Goal: Task Accomplishment & Management: Use online tool/utility

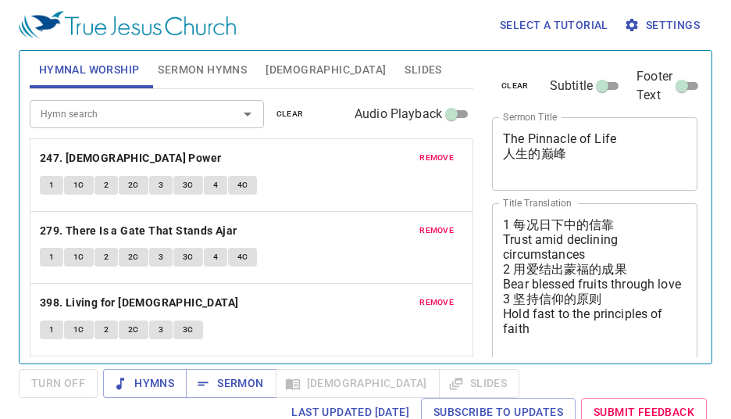
click at [405, 73] on span "Slides" at bounding box center [423, 70] width 37 height 20
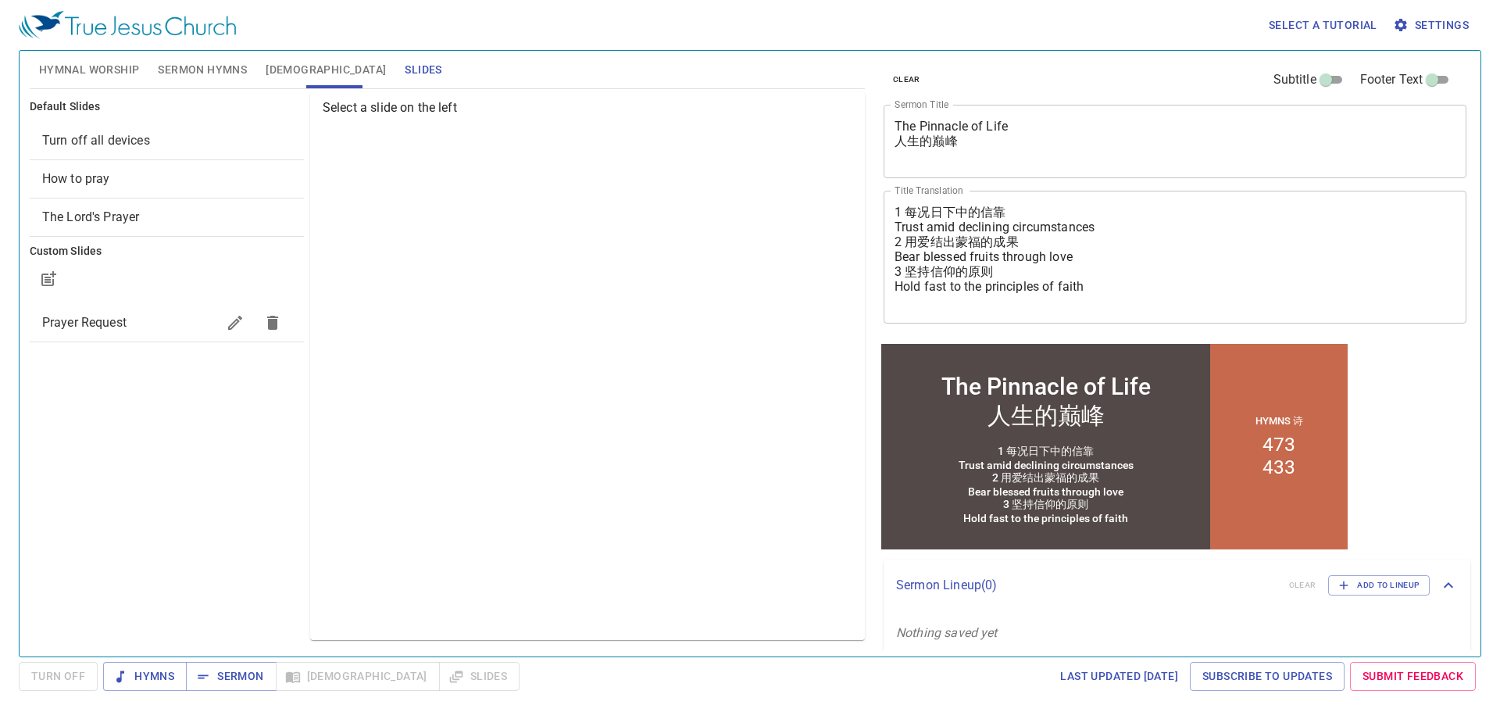
click at [109, 317] on span "Prayer Request" at bounding box center [84, 322] width 84 height 15
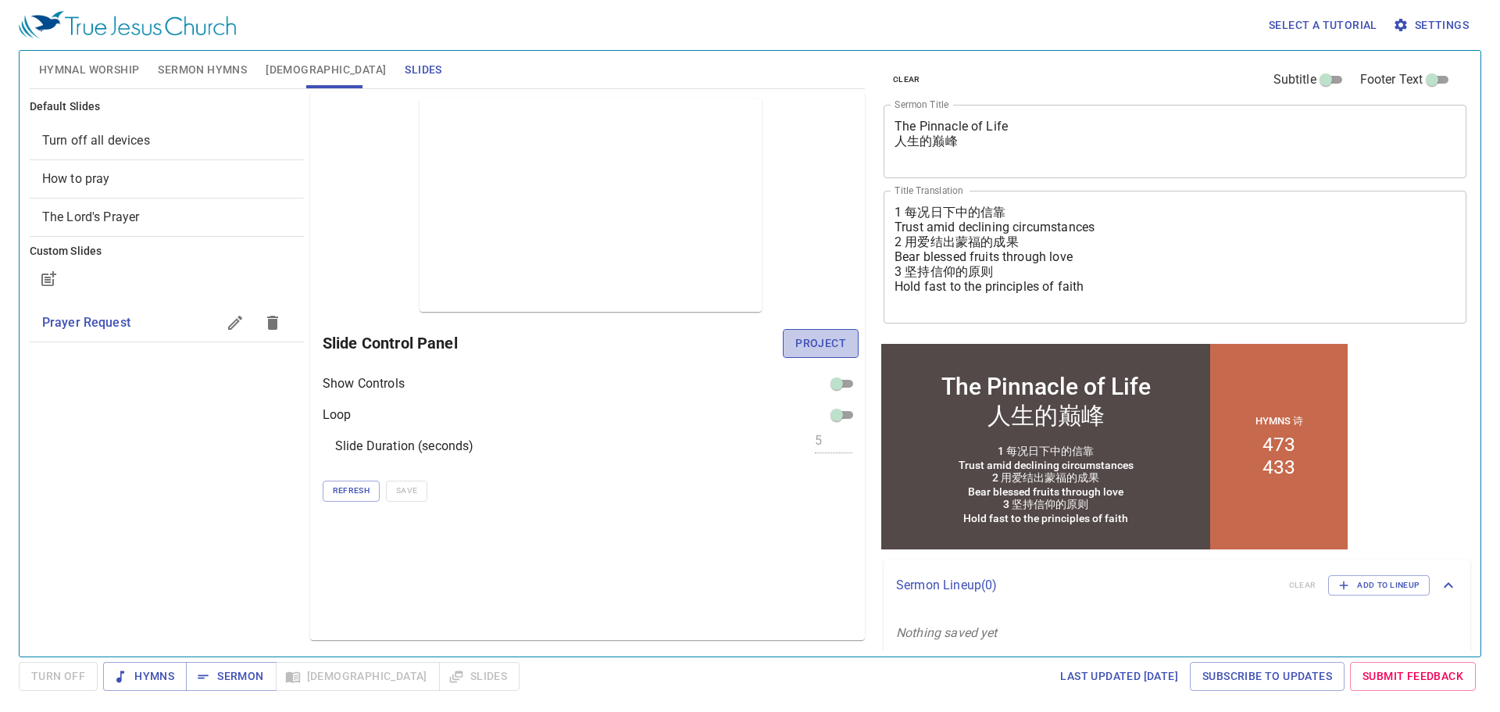
click at [731, 334] on span "Project" at bounding box center [820, 344] width 51 height 20
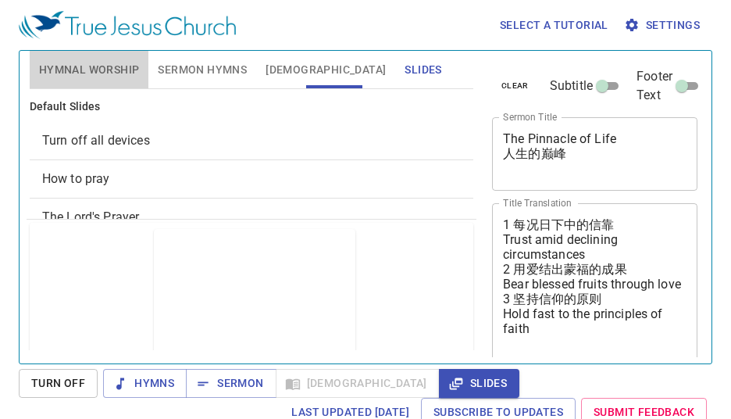
click at [89, 55] on button "Hymnal Worship" at bounding box center [90, 70] width 120 height 38
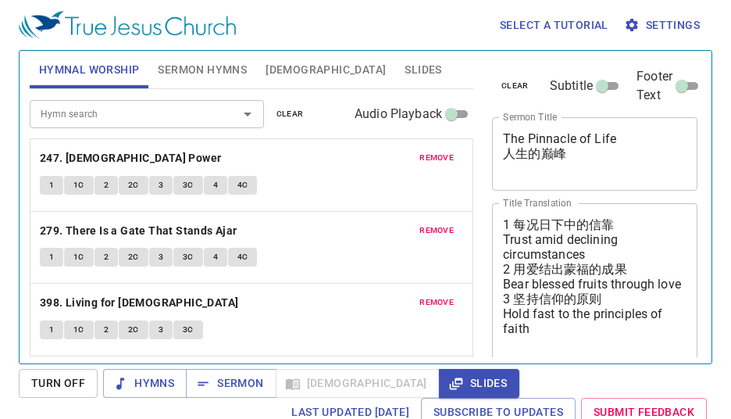
click at [290, 116] on span "clear" at bounding box center [290, 114] width 27 height 14
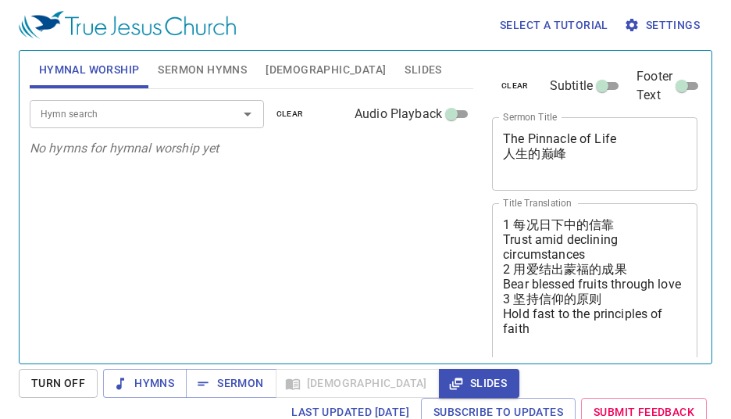
click at [517, 84] on span "clear" at bounding box center [515, 86] width 27 height 14
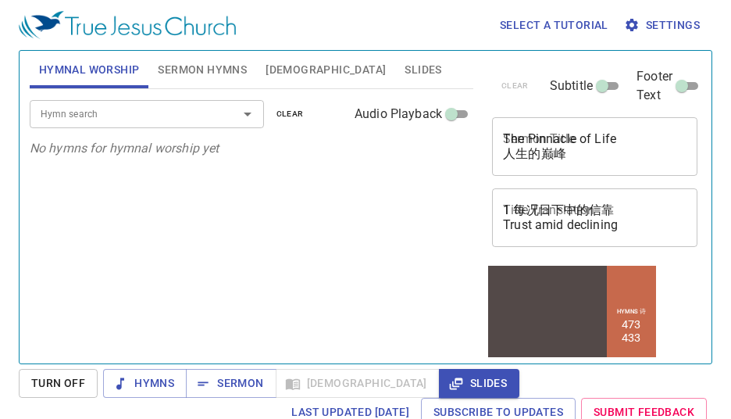
click at [191, 114] on input "Hymn search" at bounding box center [123, 114] width 179 height 18
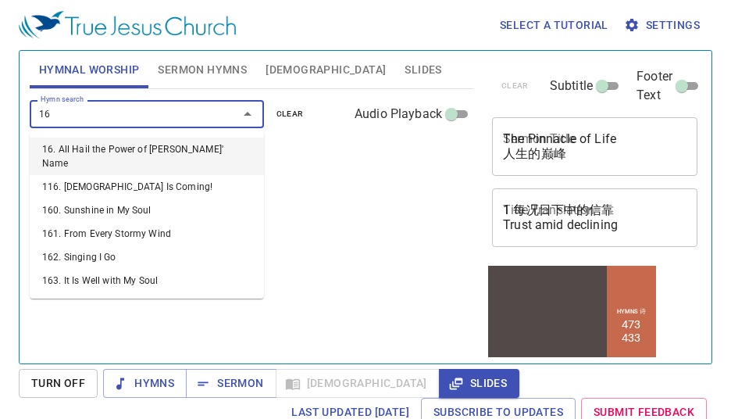
type input "160"
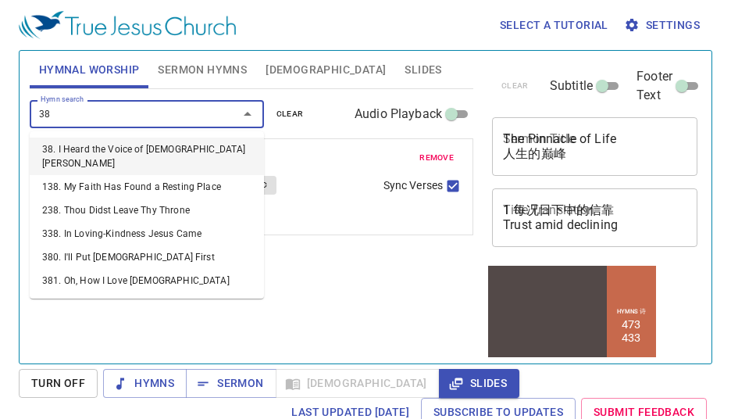
type input "382"
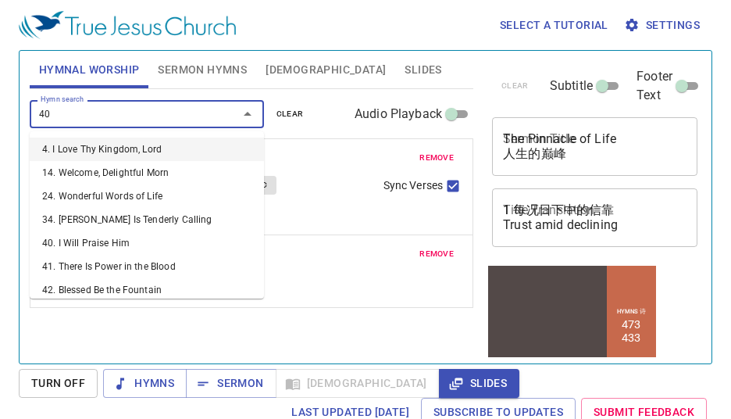
type input "406"
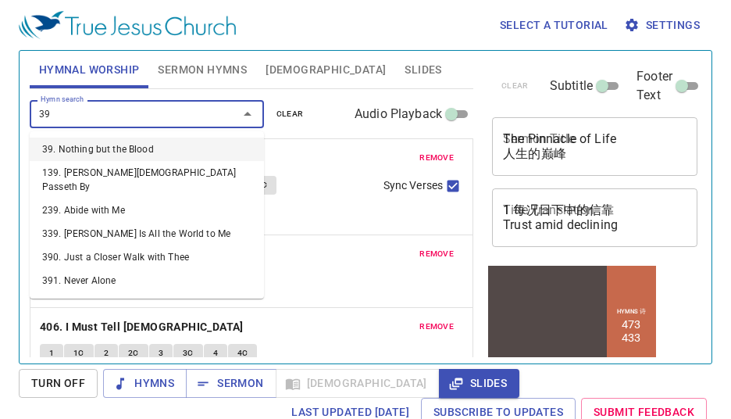
type input "394"
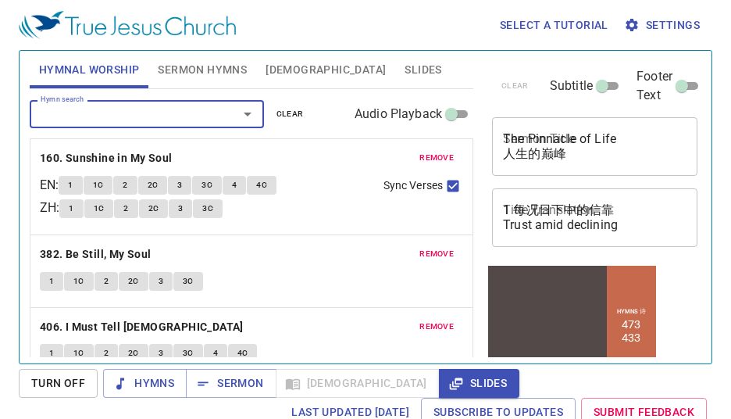
click at [192, 71] on span "Sermon Hymns" at bounding box center [202, 70] width 89 height 20
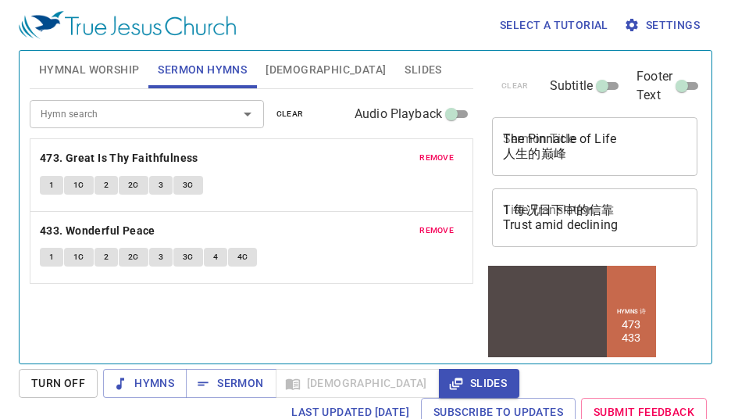
click at [297, 113] on span "clear" at bounding box center [290, 114] width 27 height 14
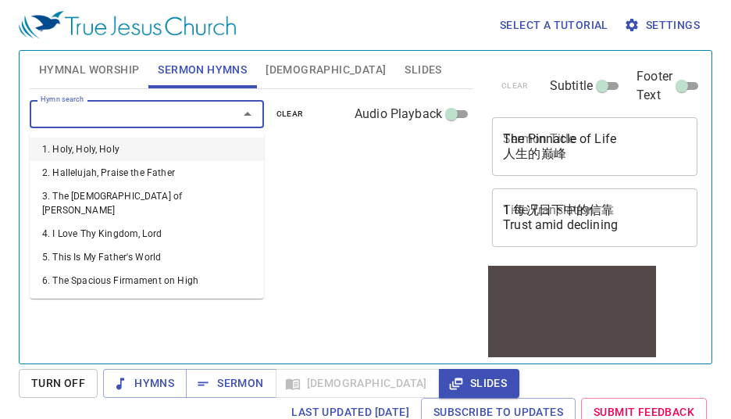
click at [170, 120] on input "Hymn search" at bounding box center [123, 114] width 179 height 18
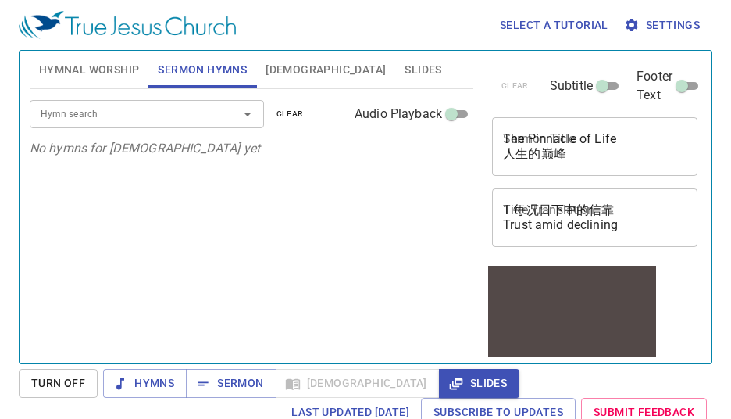
click at [50, 259] on div "Hymn search Hymn search clear Audio Playback No hymns for sermon yet" at bounding box center [252, 219] width 444 height 261
click at [525, 137] on textarea "The Pinnacle of Life 人生的巅峰" at bounding box center [595, 146] width 184 height 30
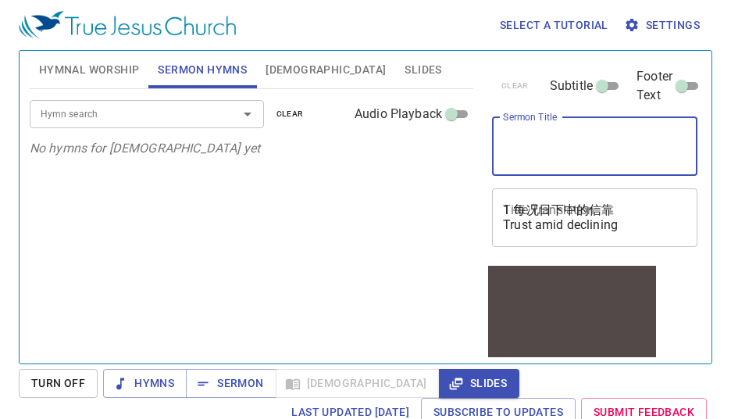
paste textarea "Glory of the LORD and Ezekiel 神的荣光与以西结"
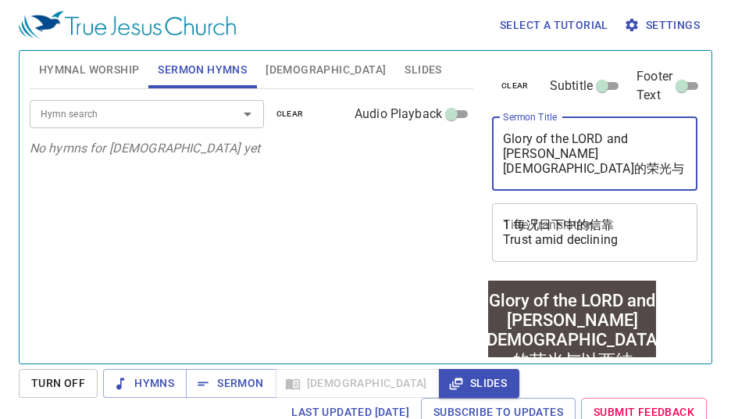
drag, startPoint x: 615, startPoint y: 157, endPoint x: 472, endPoint y: 164, distance: 143.2
click at [472, 164] on div "Hymnal Worship Sermon Hymns Bible Slides Hymn search Hymn search clear Audio Pl…" at bounding box center [365, 201] width 684 height 313
click at [512, 155] on textarea "Glory of the LORD and Ezekiel 神的荣光与以西结" at bounding box center [595, 153] width 184 height 45
click at [510, 151] on textarea "Glory of the LORD and Ezekiel 神的荣光与以西结" at bounding box center [595, 153] width 184 height 45
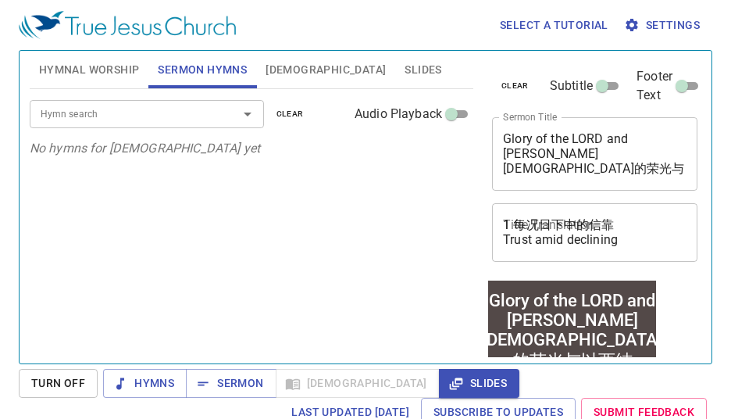
click at [502, 155] on div "Glory of the LORD and Ezekiel 神的荣光与以西结 x Sermon Title" at bounding box center [595, 153] width 206 height 73
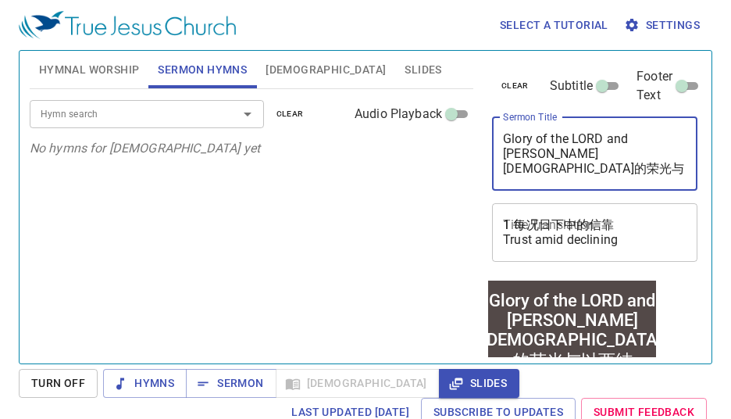
click at [506, 166] on textarea "Glory of the LORD and Ezekiel 神的荣光与以西结" at bounding box center [595, 153] width 184 height 45
drag, startPoint x: 506, startPoint y: 157, endPoint x: 602, endPoint y: 152, distance: 96.3
click at [602, 152] on textarea "Glory of the LORD and Ezekiel 神的荣光与以西结" at bounding box center [595, 153] width 184 height 45
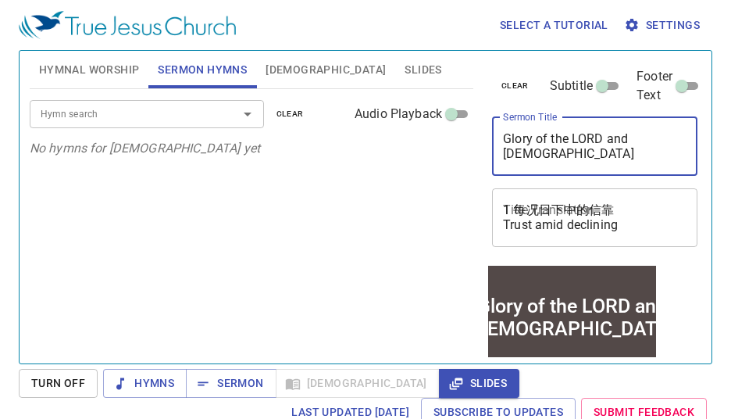
type textarea "Glory of the LORD and [DEMOGRAPHIC_DATA]"
click at [538, 211] on textarea "1 每况日下中的信靠 Trust amid declining circumstances 2 用爱结出蒙福的成果 Bear blessed fruits t…" at bounding box center [595, 217] width 184 height 30
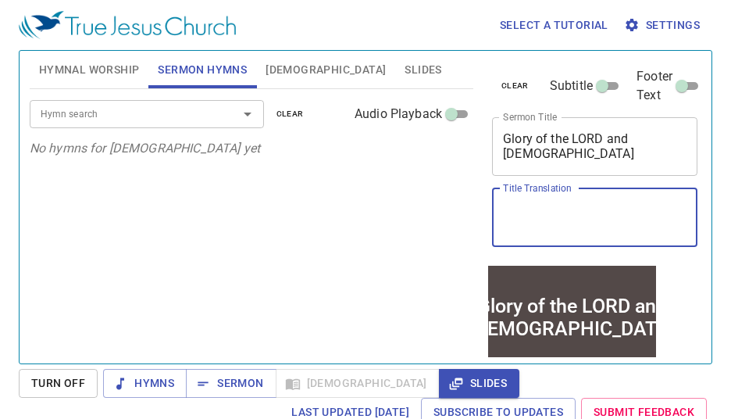
paste textarea "[DEMOGRAPHIC_DATA]的荣光与以西结"
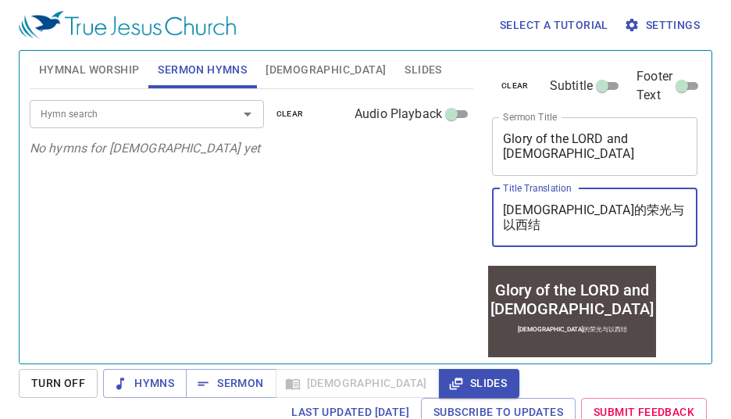
type textarea "[DEMOGRAPHIC_DATA]的荣光与以西结"
click at [668, 34] on span "Settings" at bounding box center [663, 26] width 73 height 20
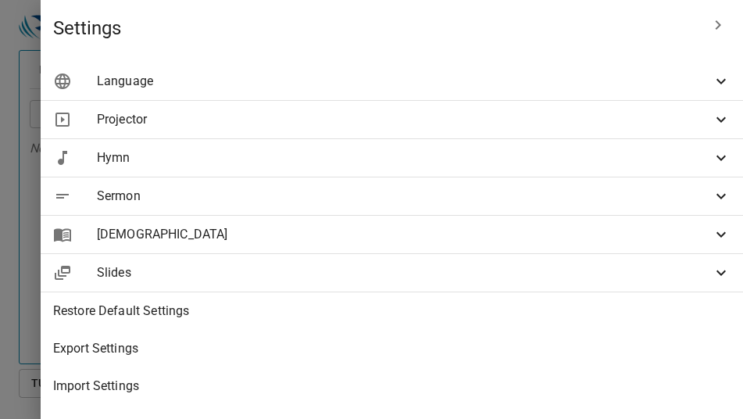
click at [464, 196] on span "Sermon" at bounding box center [404, 196] width 615 height 19
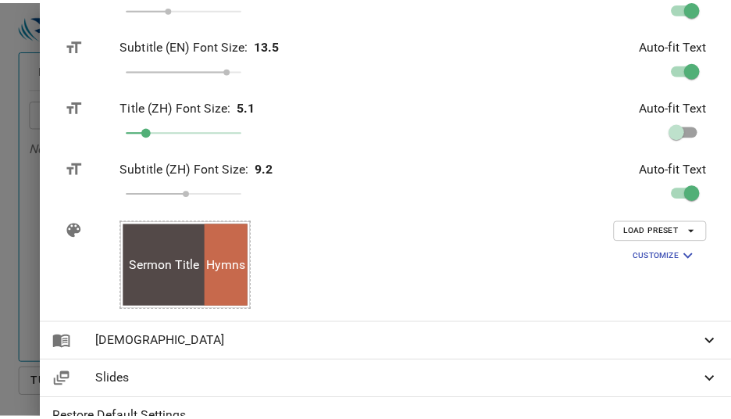
scroll to position [391, 0]
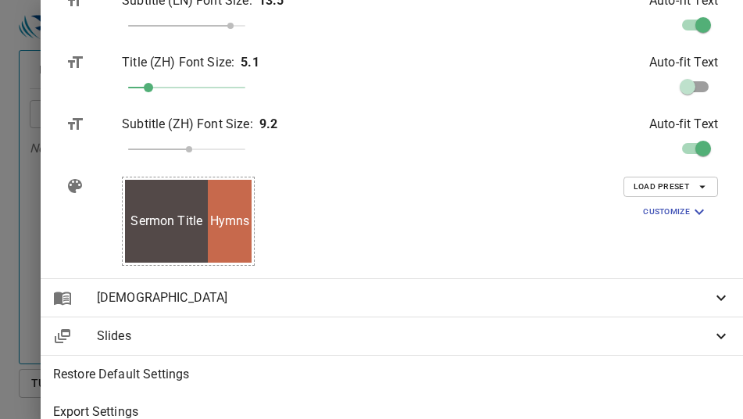
click at [685, 90] on input "checkbox" at bounding box center [687, 90] width 89 height 30
checkbox input "true"
click at [114, 202] on div at bounding box center [371, 209] width 743 height 419
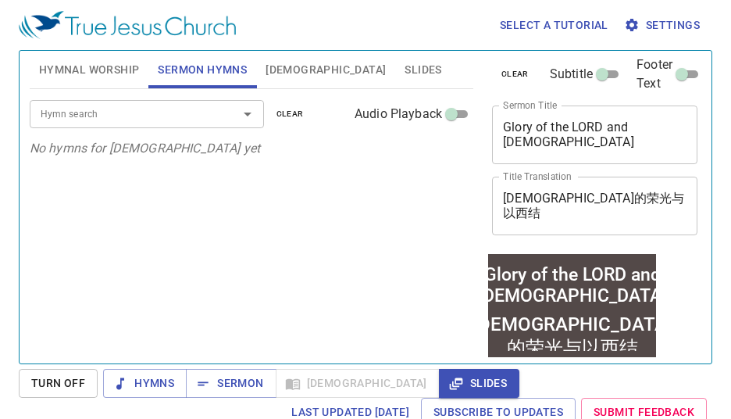
scroll to position [0, 0]
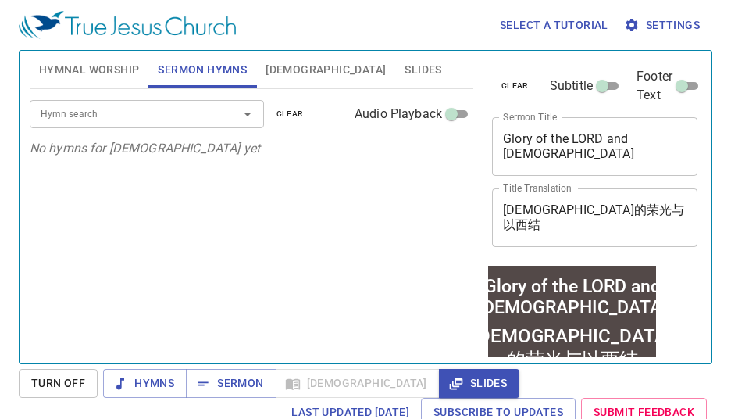
click at [132, 122] on input "Hymn search" at bounding box center [123, 114] width 179 height 18
click at [52, 183] on div "Hymn search Hymn search clear Audio Playback No hymns for sermon yet" at bounding box center [252, 219] width 444 height 261
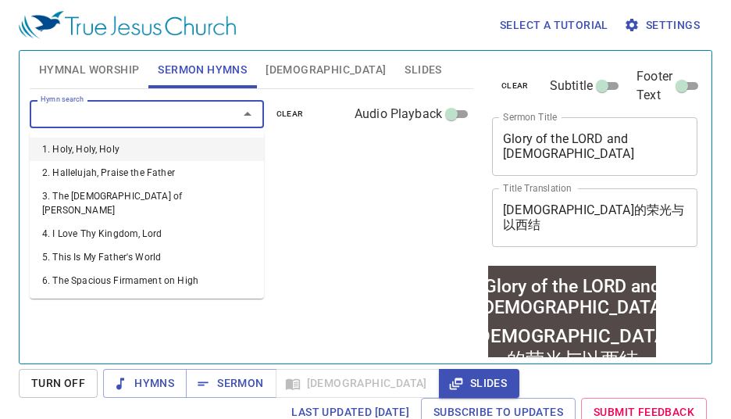
click at [99, 114] on input "Hymn search" at bounding box center [123, 114] width 179 height 18
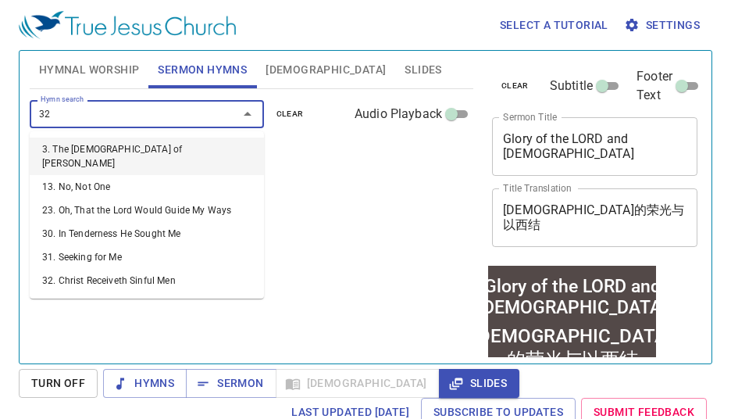
type input "320"
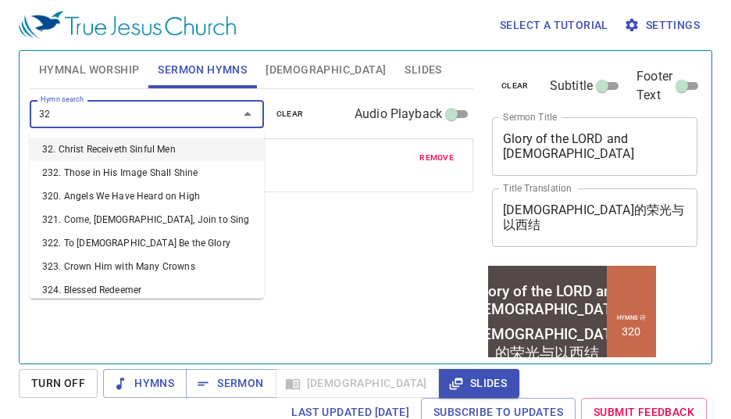
type input "321"
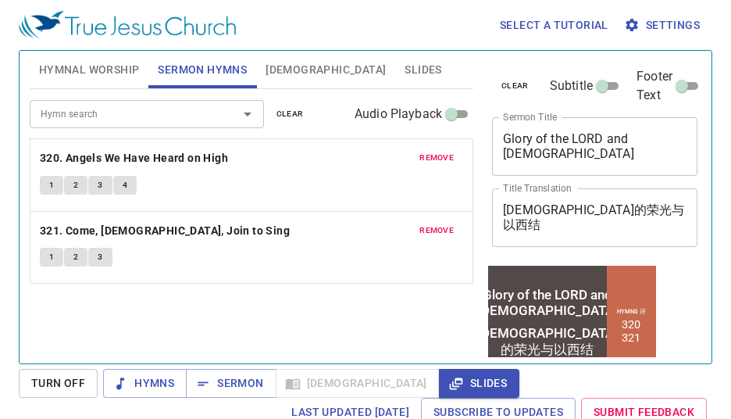
click at [289, 289] on div "Hymn search Hymn search clear Audio Playback remove 320. Angels We Have Heard o…" at bounding box center [252, 219] width 444 height 261
click at [212, 376] on span "Sermon" at bounding box center [230, 384] width 65 height 20
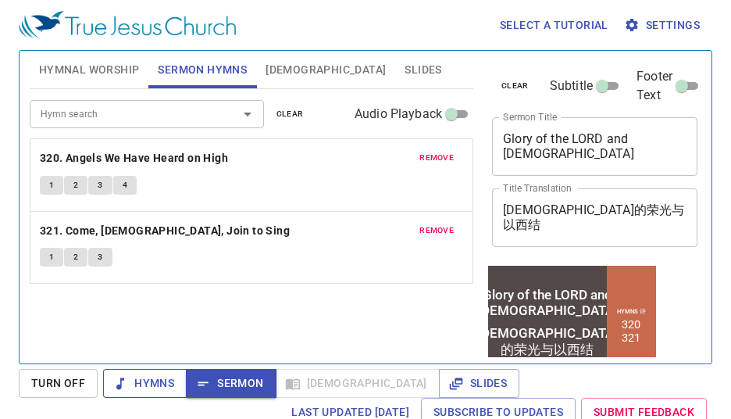
click at [170, 379] on span "Hymns" at bounding box center [145, 384] width 59 height 20
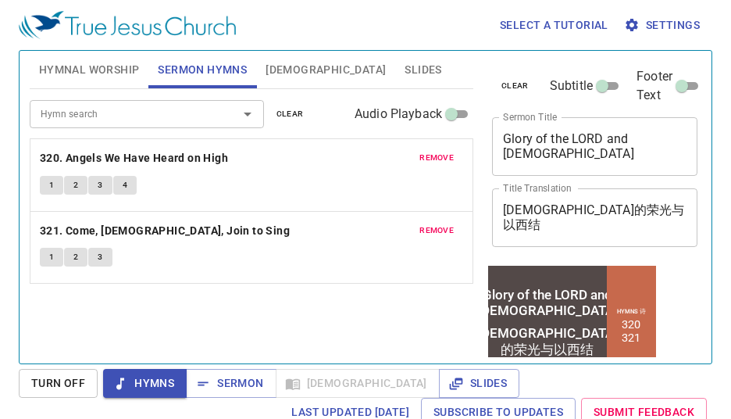
click at [93, 66] on span "Hymnal Worship" at bounding box center [89, 70] width 101 height 20
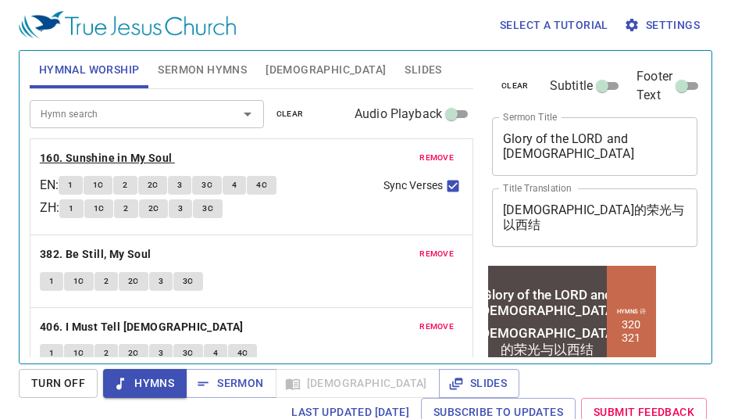
click at [95, 161] on b "160. Sunshine in My Soul" at bounding box center [106, 158] width 133 height 20
click at [72, 185] on button "1" at bounding box center [70, 185] width 23 height 19
click at [110, 202] on button "1C" at bounding box center [99, 208] width 30 height 19
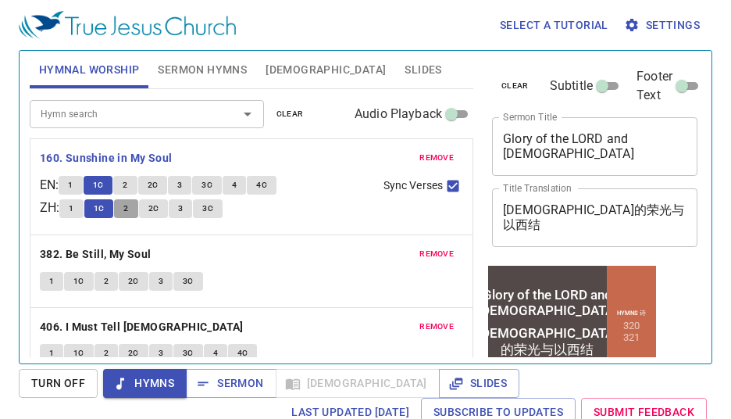
click at [138, 205] on button "2" at bounding box center [125, 208] width 23 height 19
drag, startPoint x: 27, startPoint y: 181, endPoint x: 42, endPoint y: 181, distance: 15.6
click at [27, 181] on div "Hymnal Worship Sermon Hymns Bible Slides Hymn search Hymn search clear Audio Pl…" at bounding box center [251, 201] width 456 height 313
click at [155, 184] on span "2C" at bounding box center [153, 185] width 11 height 14
click at [189, 215] on button "3" at bounding box center [180, 208] width 23 height 19
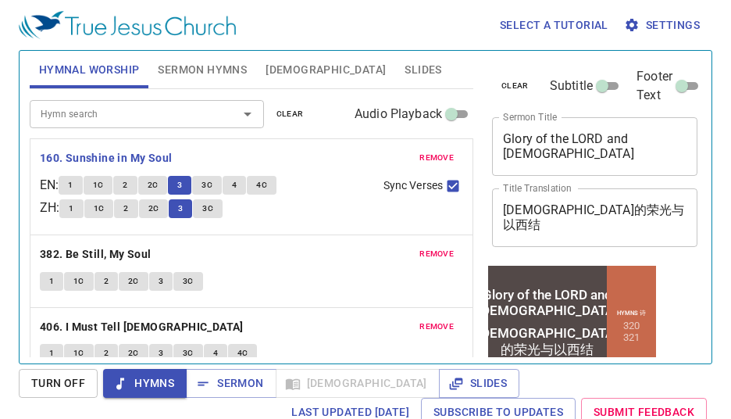
click at [213, 204] on span "3C" at bounding box center [207, 209] width 11 height 14
click at [64, 255] on b "382. Be Still, My Soul" at bounding box center [96, 255] width 112 height 20
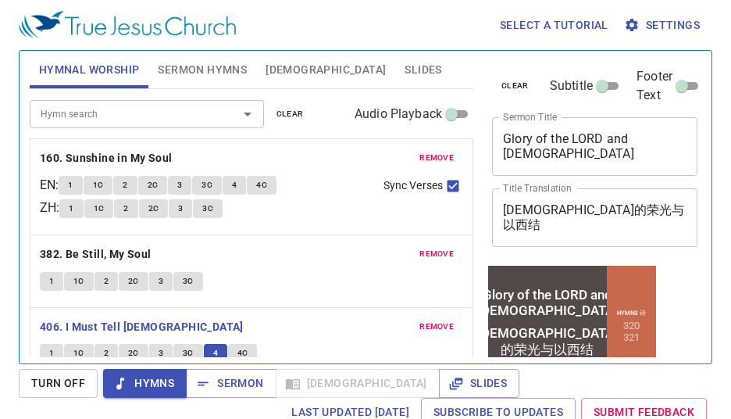
click at [173, 80] on button "Sermon Hymns" at bounding box center [202, 70] width 108 height 38
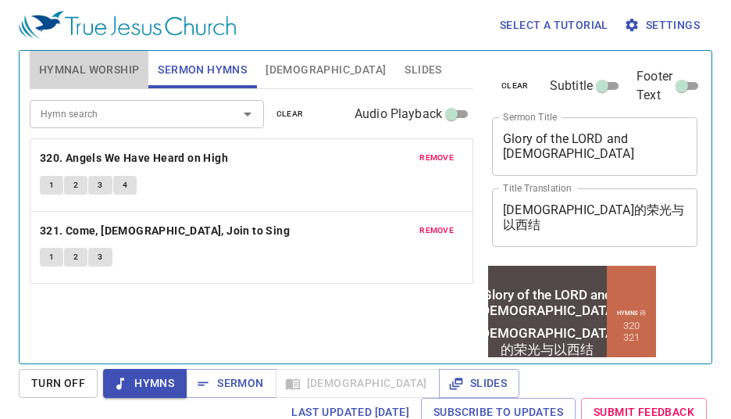
click at [70, 67] on span "Hymnal Worship" at bounding box center [89, 70] width 101 height 20
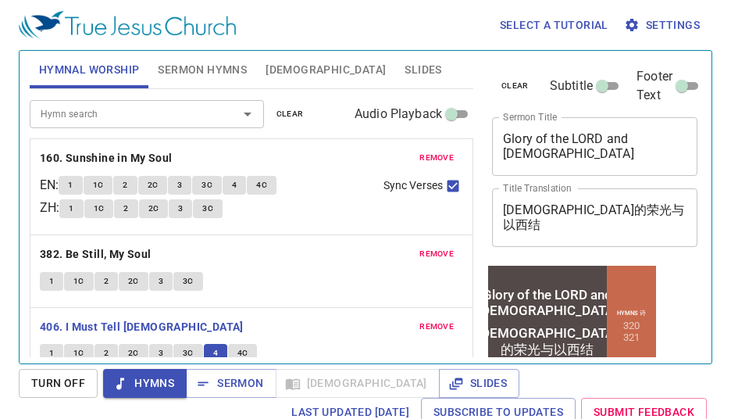
click at [349, 320] on p "406. I Must Tell [DEMOGRAPHIC_DATA]" at bounding box center [252, 327] width 424 height 20
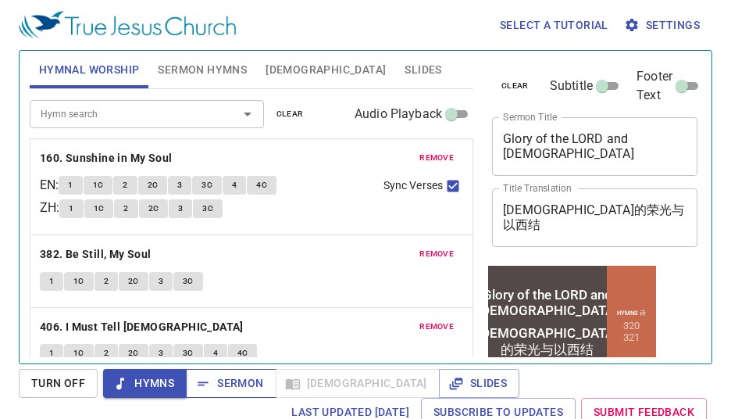
click at [248, 374] on span "Sermon" at bounding box center [230, 384] width 65 height 20
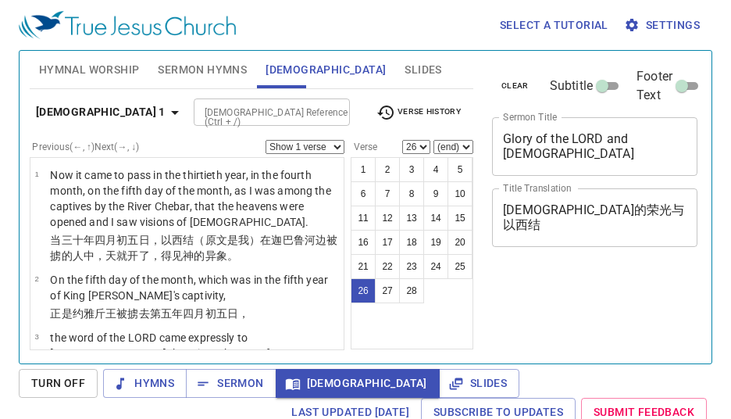
select select "26"
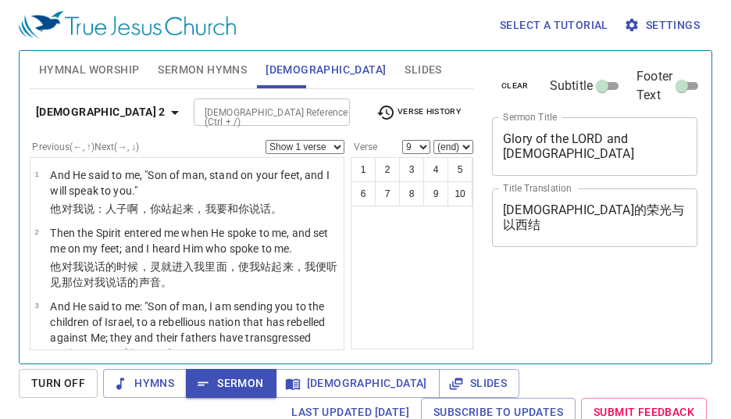
select select "9"
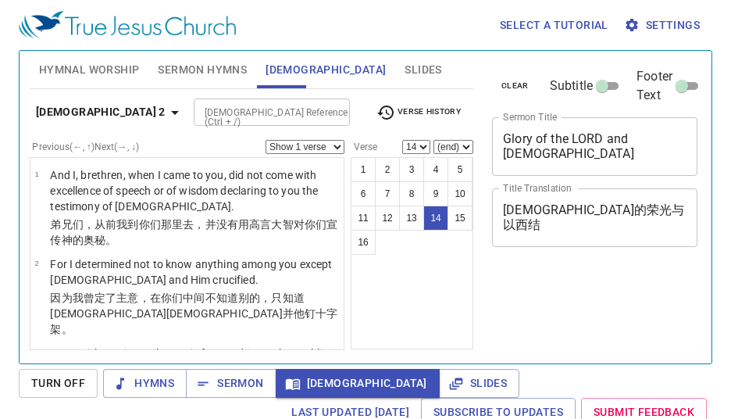
select select "14"
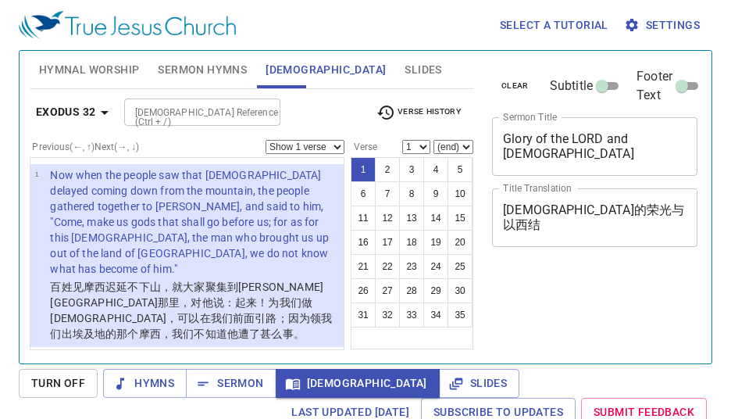
scroll to position [7, 0]
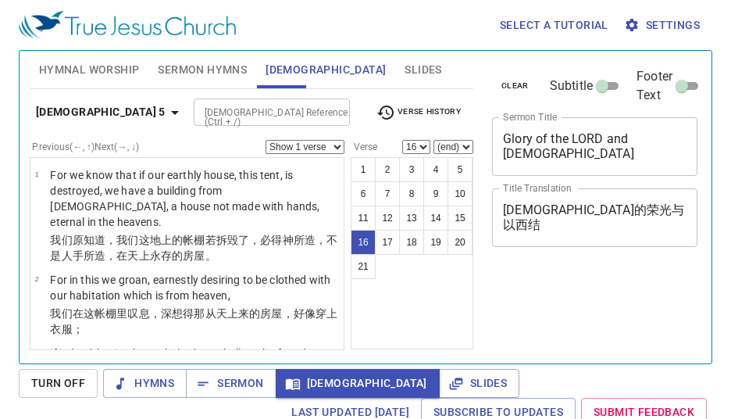
select select "16"
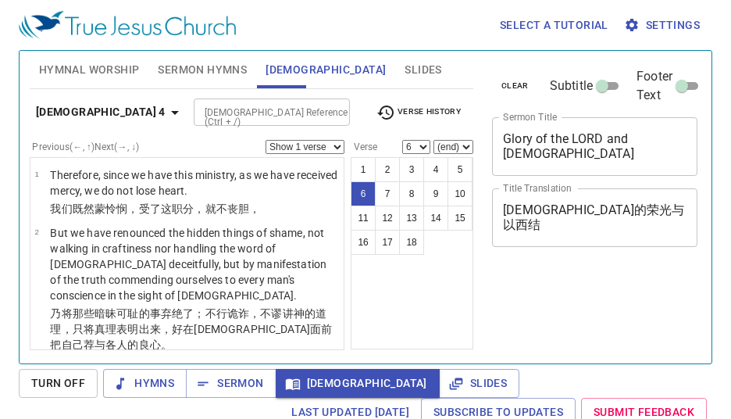
select select "6"
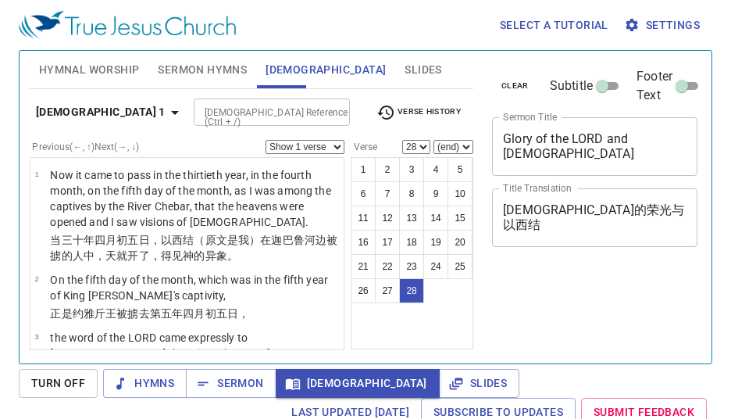
select select "28"
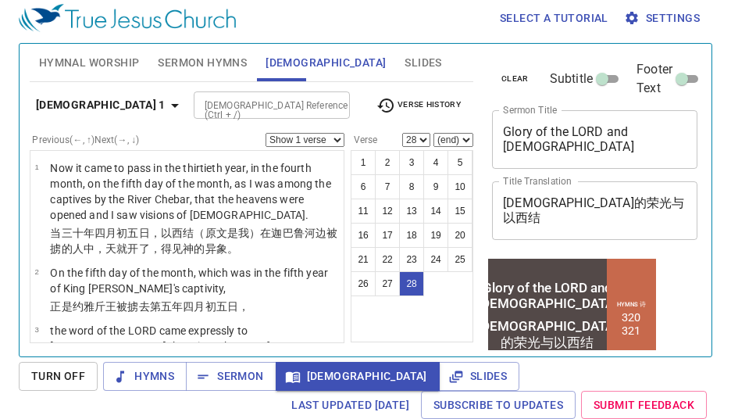
scroll to position [2425, 0]
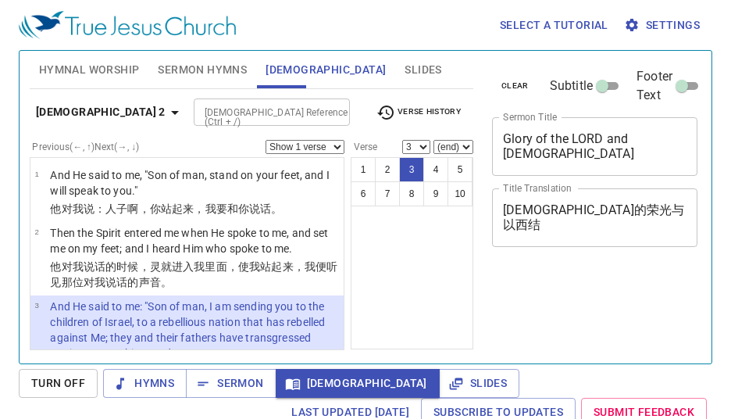
select select "3"
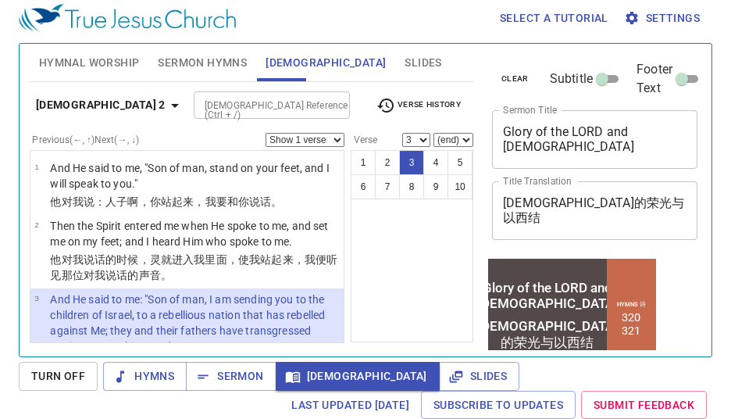
scroll to position [78, 0]
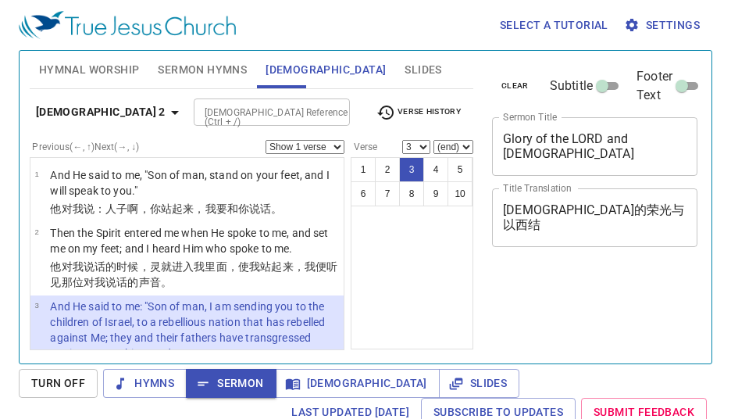
select select "3"
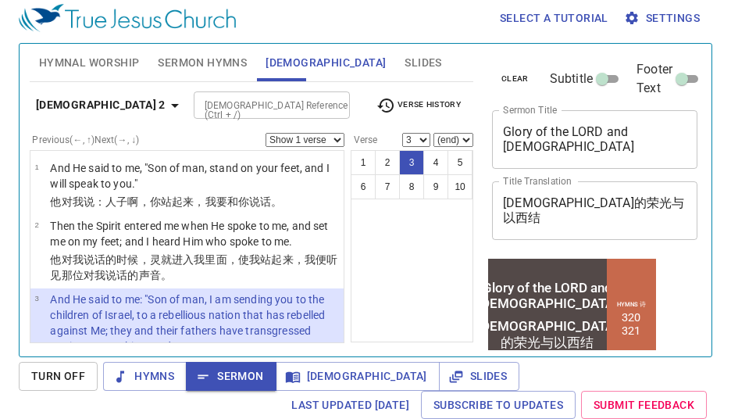
scroll to position [156, 0]
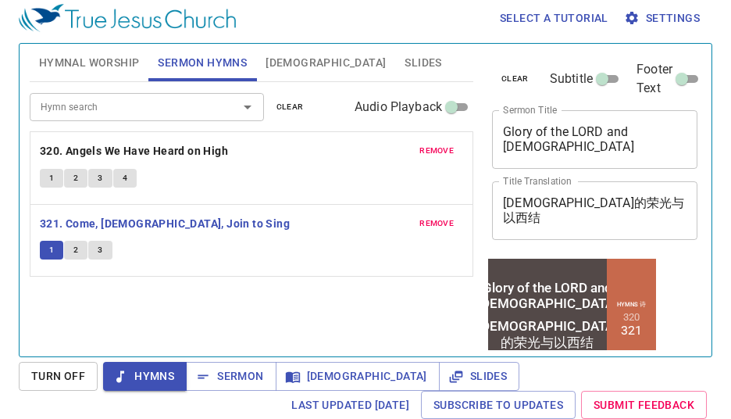
scroll to position [7, 0]
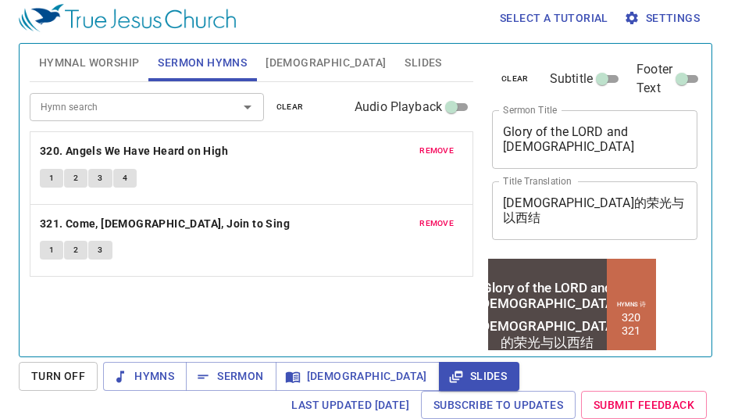
scroll to position [7, 0]
